Goal: Task Accomplishment & Management: Use online tool/utility

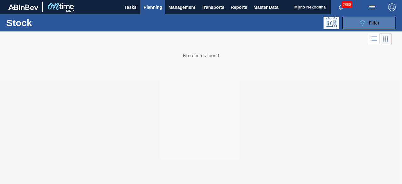
click at [356, 24] on button "089F7B8B-B2A5-4AFE-B5C0-19BA573D28AC Filter" at bounding box center [369, 23] width 53 height 13
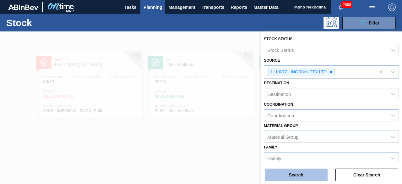
click at [305, 172] on button "Search" at bounding box center [296, 174] width 63 height 13
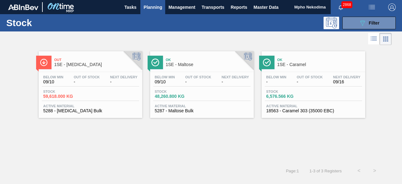
click at [74, 109] on span "5288 - [MEDICAL_DATA] Bulk" at bounding box center [90, 110] width 94 height 5
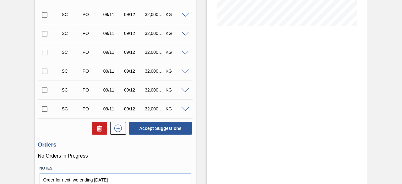
scroll to position [158, 0]
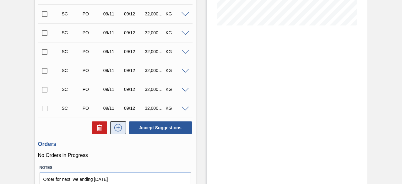
click at [118, 128] on icon at bounding box center [118, 128] width 10 height 8
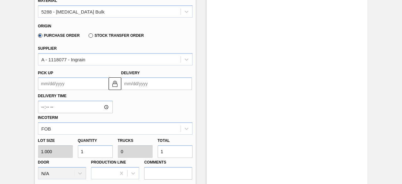
scroll to position [304, 0]
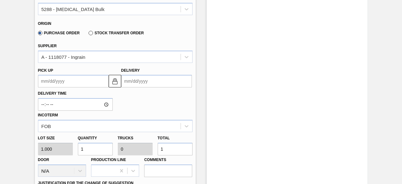
click at [129, 83] on input "Delivery" at bounding box center [156, 81] width 71 height 13
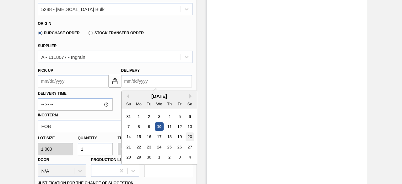
click at [189, 137] on div "20" at bounding box center [189, 137] width 8 height 8
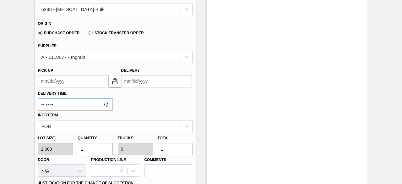
type up3244668351 "[DATE]"
type input "[DATE]"
click at [68, 148] on div "Lot size 1.000 Quantity 1 Trucks 0 Total 1 Door N/A Production Line Comments" at bounding box center [116, 154] width 160 height 45
type input "3"
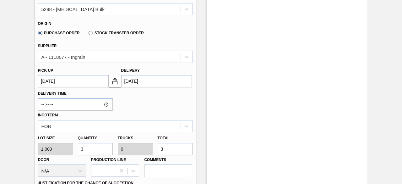
type input "31"
type input "0.001"
type input "31"
type input "310"
type input "0.01"
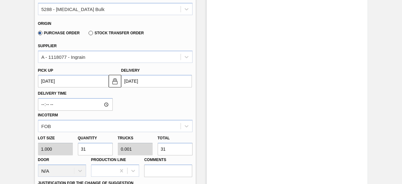
type input "310"
type input "3,100"
type input "0.097"
type input "3,100"
type input "31,000"
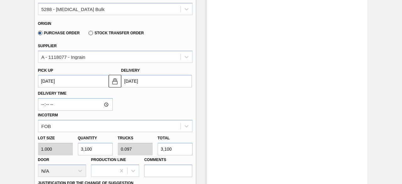
type input "0.969"
type input "31,000"
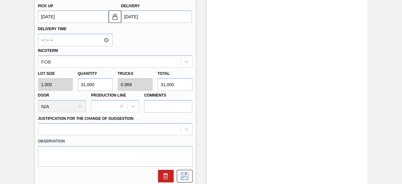
scroll to position [370, 0]
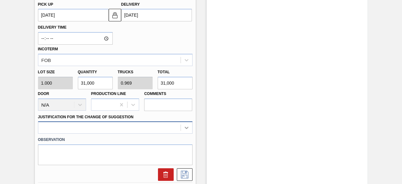
type input "31,000"
click at [186, 127] on div at bounding box center [115, 127] width 155 height 12
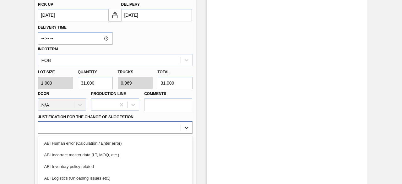
scroll to position [420, 0]
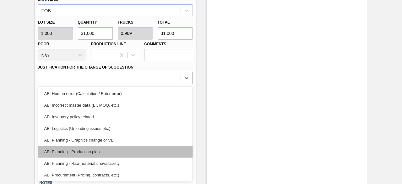
click at [135, 146] on div "ABI Planning - Production plan" at bounding box center [115, 152] width 155 height 12
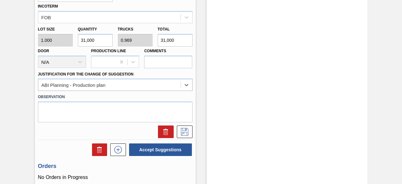
scroll to position [414, 0]
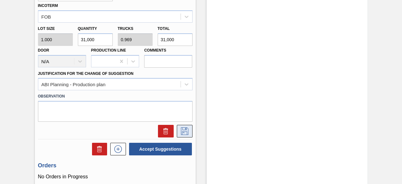
click at [183, 132] on icon at bounding box center [185, 131] width 8 height 8
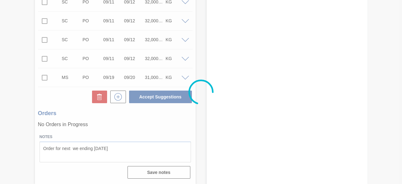
scroll to position [209, 0]
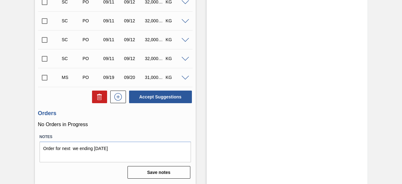
click at [45, 79] on input "checkbox" at bounding box center [44, 77] width 13 height 13
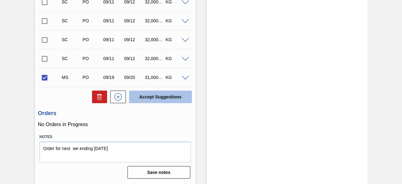
click at [166, 100] on button "Accept Suggestions" at bounding box center [160, 97] width 63 height 13
checkbox input "false"
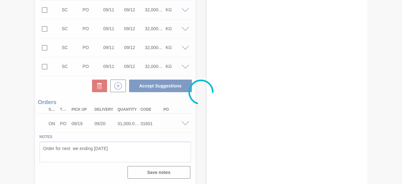
scroll to position [201, 0]
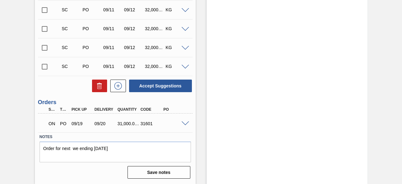
click at [336, 64] on div "Stock From [DATE] to [DATE] Filter" at bounding box center [287, 7] width 161 height 353
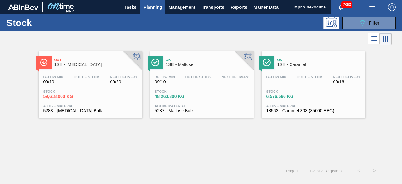
click at [177, 112] on span "5287 - Maltose Bulk" at bounding box center [202, 110] width 94 height 5
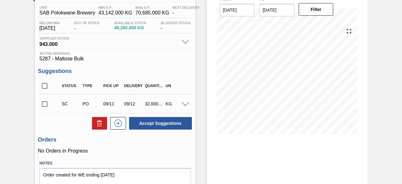
scroll to position [50, 0]
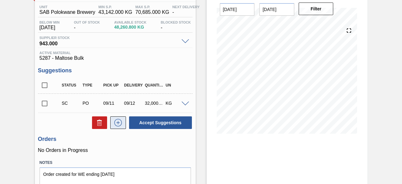
click at [117, 123] on icon at bounding box center [117, 122] width 3 height 0
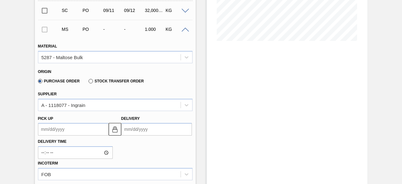
scroll to position [144, 0]
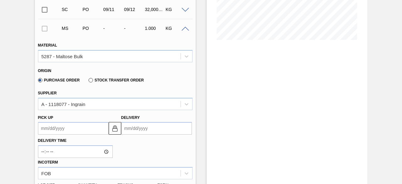
click at [129, 129] on input "Delivery" at bounding box center [156, 128] width 71 height 13
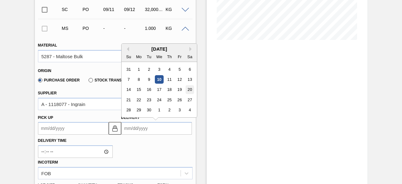
click at [189, 89] on div "20" at bounding box center [189, 89] width 8 height 8
type up3244673775 "[DATE]"
type input "[DATE]"
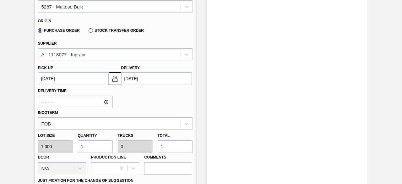
scroll to position [198, 0]
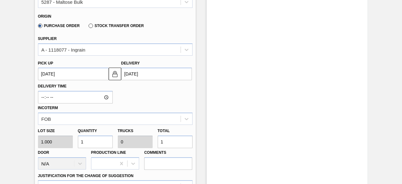
click at [63, 146] on div "Lot size 1.000 Quantity 1 Trucks 0 Total 1 Door N/A Production Line Comments" at bounding box center [116, 147] width 160 height 45
type input "3"
type input "31"
type input "0.001"
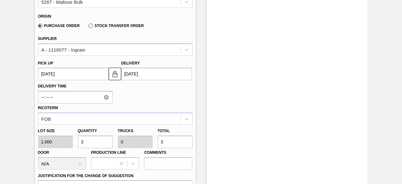
type input "31"
type input "310"
type input "0.01"
type input "310"
type input "3,100"
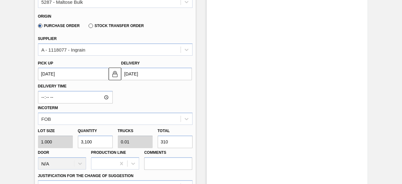
type input "0.097"
type input "3,100"
type input "31,000"
type input "0.969"
type input "31,000"
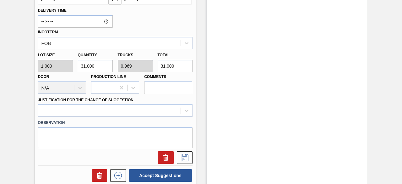
scroll to position [278, 0]
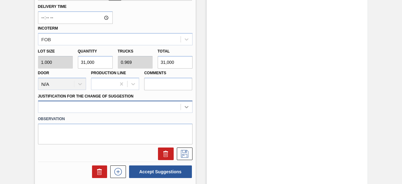
type input "31,000"
click at [185, 107] on div at bounding box center [115, 107] width 155 height 12
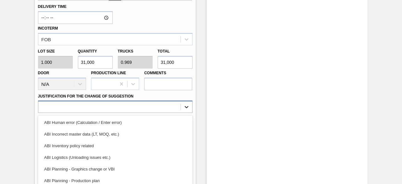
scroll to position [307, 0]
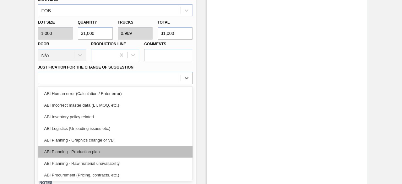
click at [119, 148] on div "ABI Planning - Production plan" at bounding box center [115, 152] width 155 height 12
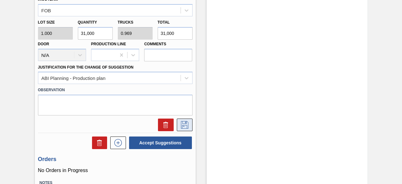
click at [181, 127] on icon at bounding box center [185, 125] width 10 height 8
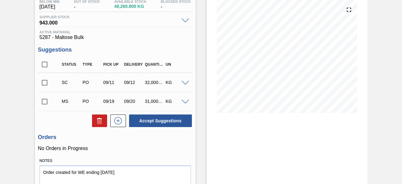
scroll to position [71, 0]
click at [42, 101] on input "checkbox" at bounding box center [44, 101] width 13 height 13
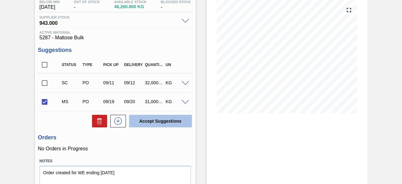
click at [152, 124] on button "Accept Suggestions" at bounding box center [160, 121] width 63 height 13
checkbox input "false"
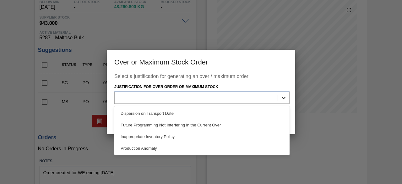
click at [282, 96] on icon at bounding box center [284, 98] width 6 height 6
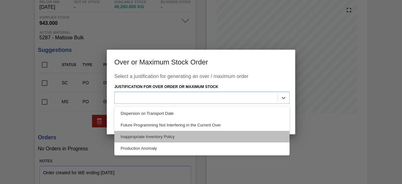
click at [208, 134] on div "Inappropriate Inventory Policy" at bounding box center [201, 137] width 175 height 12
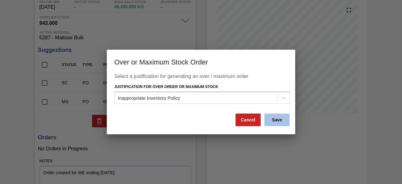
click at [274, 118] on button "Save" at bounding box center [277, 119] width 25 height 13
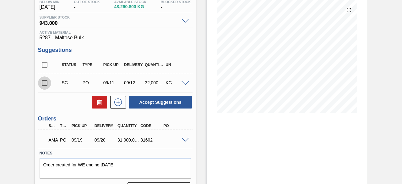
click at [45, 83] on input "checkbox" at bounding box center [44, 82] width 13 height 13
checkbox input "false"
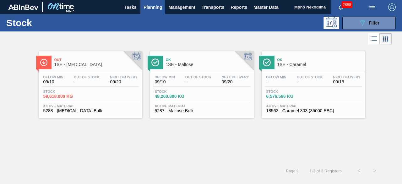
click at [284, 109] on span "18563 - Caramel 303 (35000 EBC)" at bounding box center [314, 110] width 94 height 5
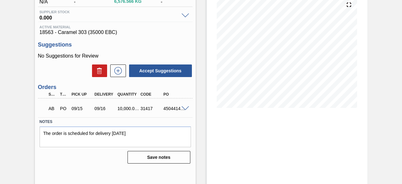
scroll to position [77, 0]
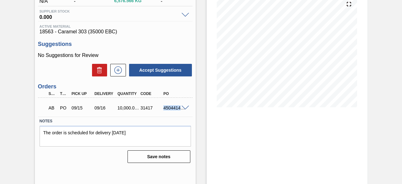
drag, startPoint x: 164, startPoint y: 108, endPoint x: 181, endPoint y: 111, distance: 17.8
click at [181, 110] on div "4504414834" at bounding box center [174, 107] width 25 height 5
copy div "4504414"
click at [181, 110] on div "4504414834" at bounding box center [174, 107] width 25 height 5
